Goal: Use online tool/utility: Utilize a website feature to perform a specific function

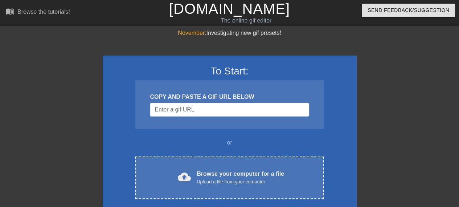
click at [212, 125] on div "COPY AND PASTE A GIF URL BELOW" at bounding box center [229, 104] width 188 height 49
click at [216, 115] on input "Username" at bounding box center [229, 110] width 159 height 14
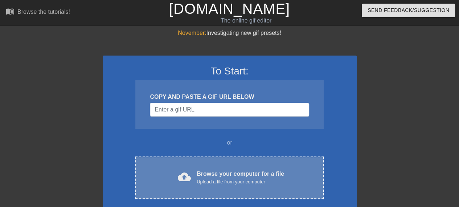
click at [227, 174] on div "Browse your computer for a file Upload a file from your computer" at bounding box center [241, 178] width 88 height 16
click at [210, 175] on div "Browse your computer for a file Upload a file from your computer" at bounding box center [241, 178] width 88 height 16
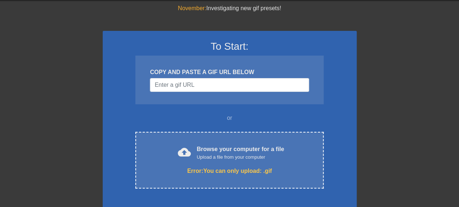
scroll to position [36, 0]
